Goal: Task Accomplishment & Management: Use online tool/utility

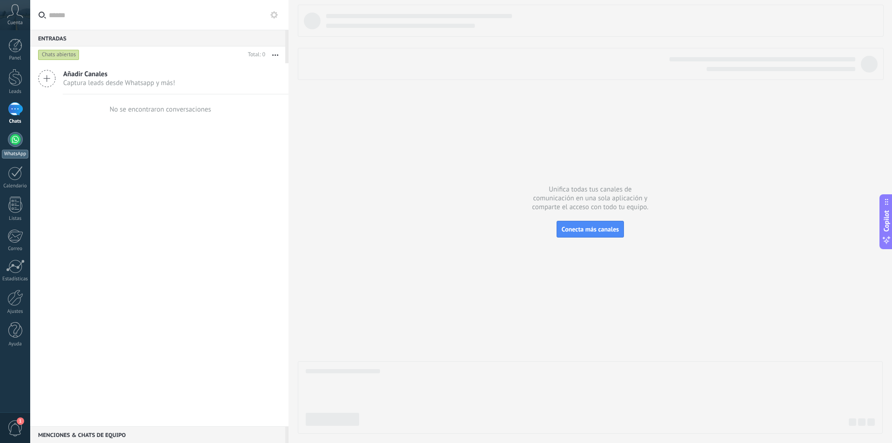
click at [20, 150] on div "WhatsApp" at bounding box center [15, 154] width 26 height 9
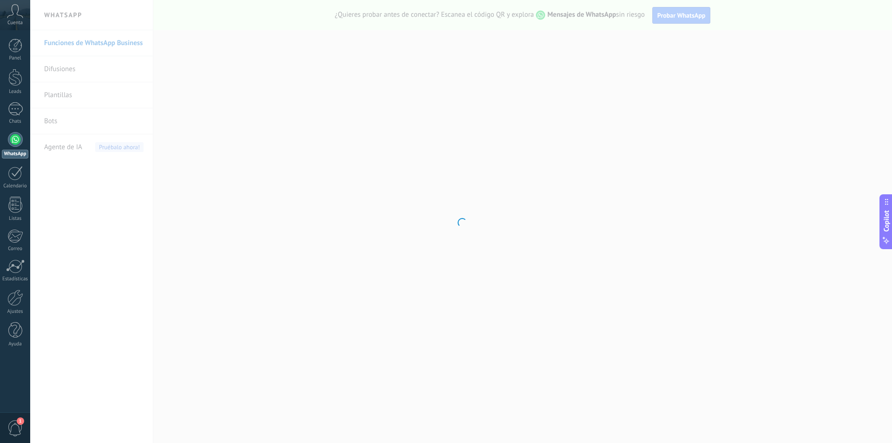
click at [269, 193] on div at bounding box center [461, 221] width 862 height 443
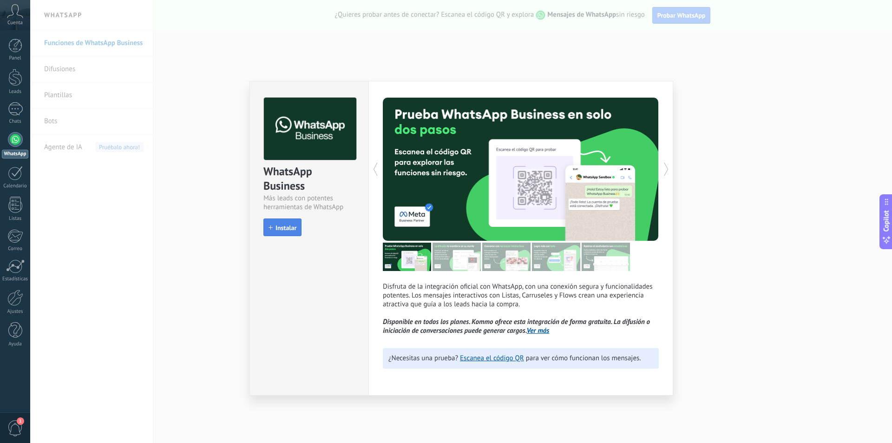
click at [295, 229] on span "Instalar" at bounding box center [285, 227] width 21 height 7
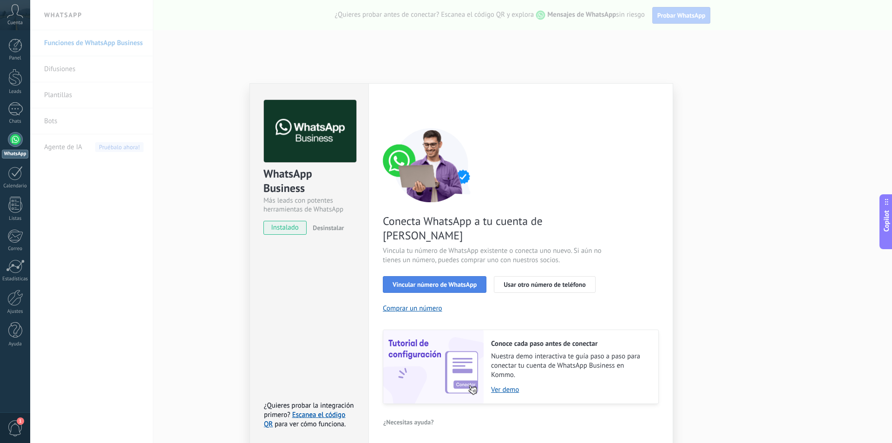
click at [432, 276] on button "Vincular número de WhatsApp" at bounding box center [435, 284] width 104 height 17
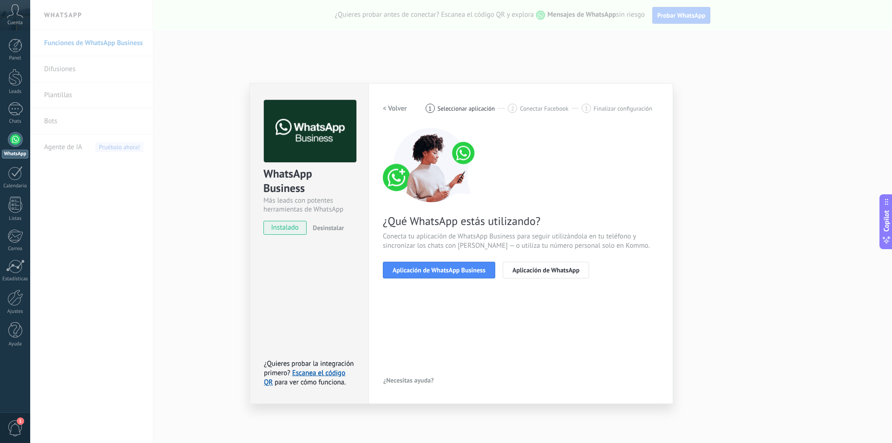
click at [432, 265] on button "Aplicación de WhatsApp Business" at bounding box center [439, 270] width 112 height 17
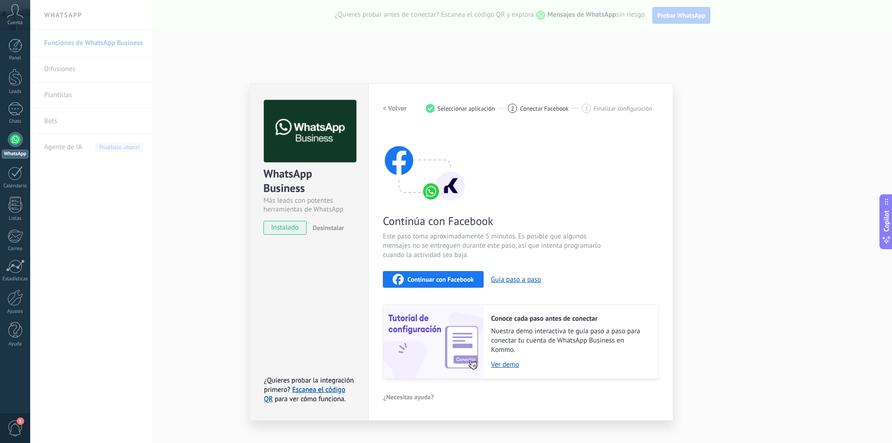
click at [437, 281] on span "Continuar con Facebook" at bounding box center [440, 279] width 66 height 7
drag, startPoint x: 367, startPoint y: 66, endPoint x: 373, endPoint y: 71, distance: 7.3
click at [368, 69] on div "WhatsApp Business Más leads con potentes herramientas de WhatsApp instalado Des…" at bounding box center [461, 221] width 862 height 443
